Goal: Transaction & Acquisition: Purchase product/service

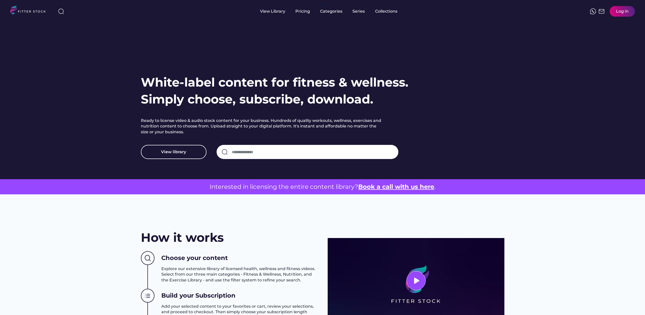
click at [616, 10] on div "Log in" at bounding box center [622, 12] width 13 height 6
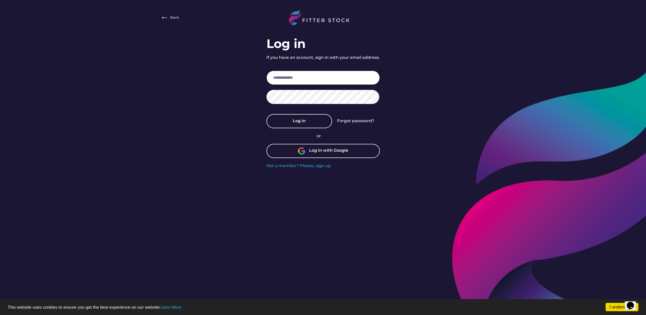
click at [311, 77] on input "email" at bounding box center [323, 78] width 113 height 14
click at [320, 155] on div "Log in with Google" at bounding box center [323, 151] width 113 height 14
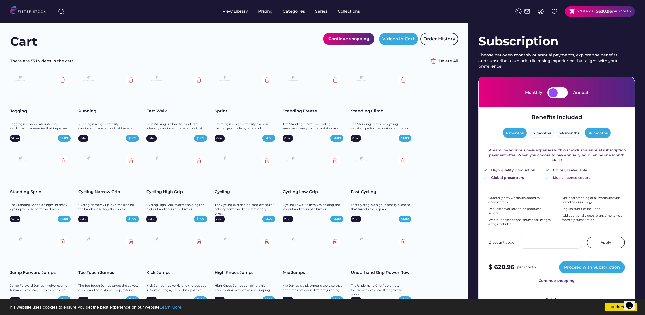
click at [524, 132] on button "6 months" at bounding box center [515, 133] width 24 height 10
click at [544, 133] on button "12 months" at bounding box center [541, 133] width 25 height 10
click at [564, 135] on button "24 months" at bounding box center [569, 133] width 26 height 10
click at [599, 134] on button "36 months" at bounding box center [598, 133] width 26 height 10
click at [558, 93] on div at bounding box center [562, 92] width 9 height 9
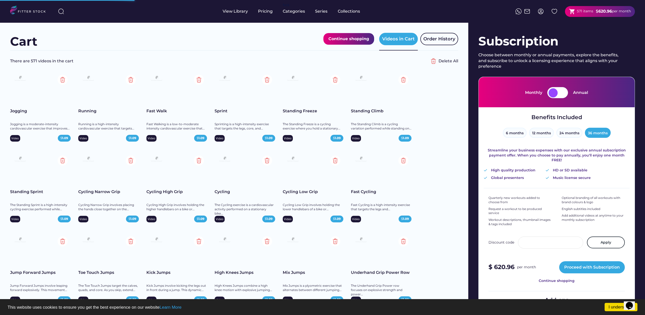
click at [563, 94] on div at bounding box center [562, 92] width 9 height 9
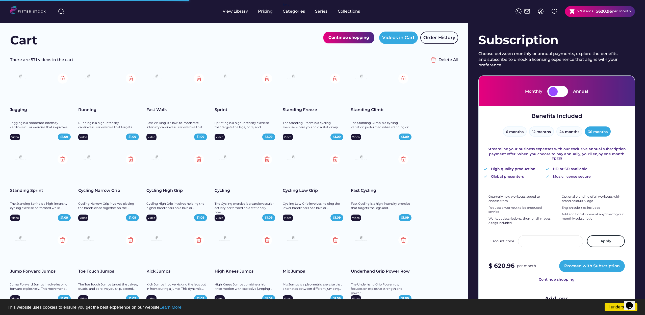
click at [563, 94] on div at bounding box center [562, 91] width 9 height 9
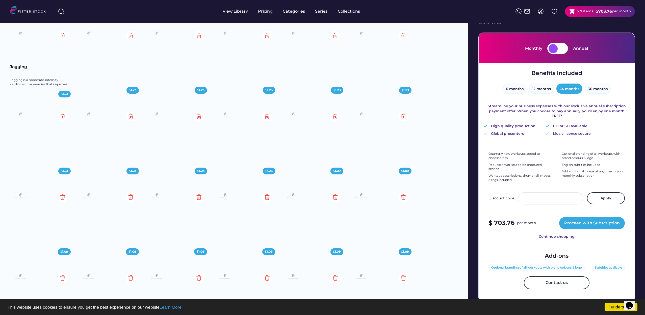
scroll to position [34, 0]
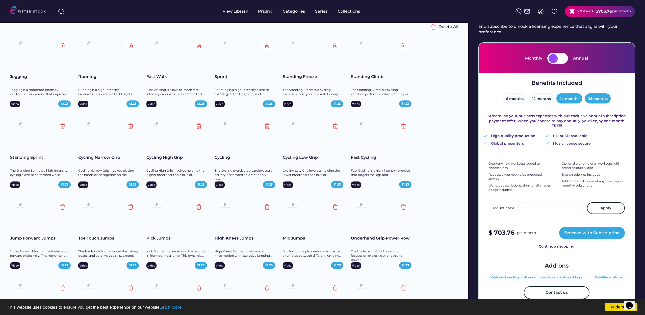
click at [601, 100] on button "36 months" at bounding box center [598, 98] width 26 height 10
click at [559, 58] on div at bounding box center [562, 58] width 9 height 9
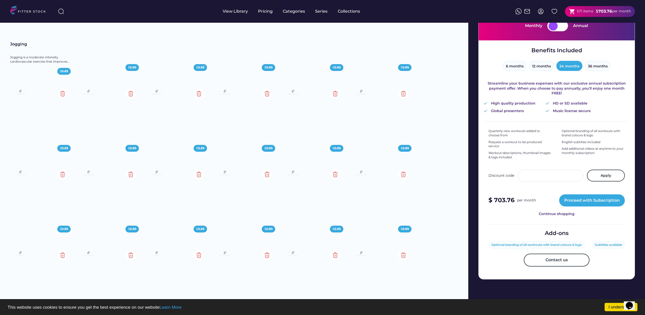
scroll to position [48, 0]
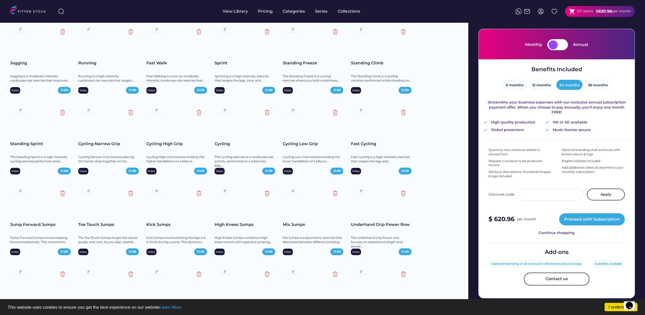
click at [553, 44] on div at bounding box center [552, 44] width 9 height 9
click at [565, 44] on div at bounding box center [562, 44] width 9 height 9
click at [599, 87] on button "36 months" at bounding box center [598, 85] width 26 height 10
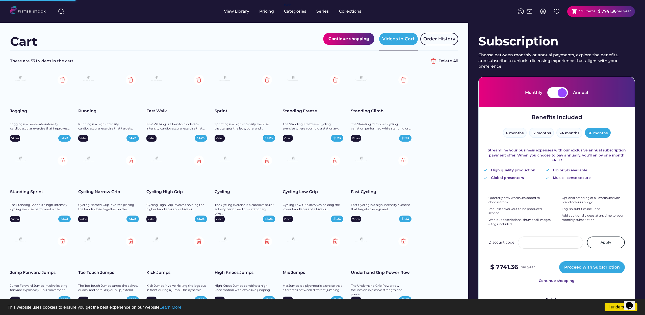
scroll to position [0, 0]
click at [555, 88] on div at bounding box center [552, 92] width 9 height 9
click at [511, 132] on button "6 months" at bounding box center [515, 133] width 24 height 10
click at [535, 131] on button "12 months" at bounding box center [541, 133] width 25 height 10
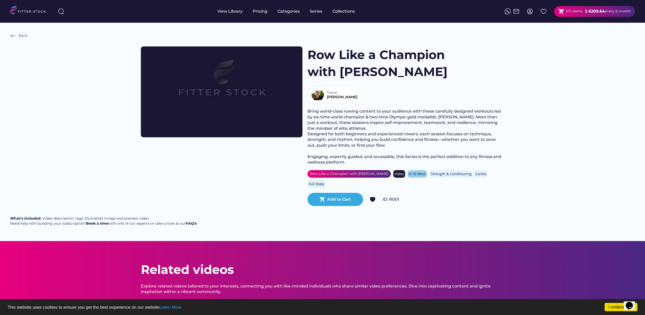
click at [240, 100] on img at bounding box center [221, 82] width 129 height 73
